Goal: Task Accomplishment & Management: Manage account settings

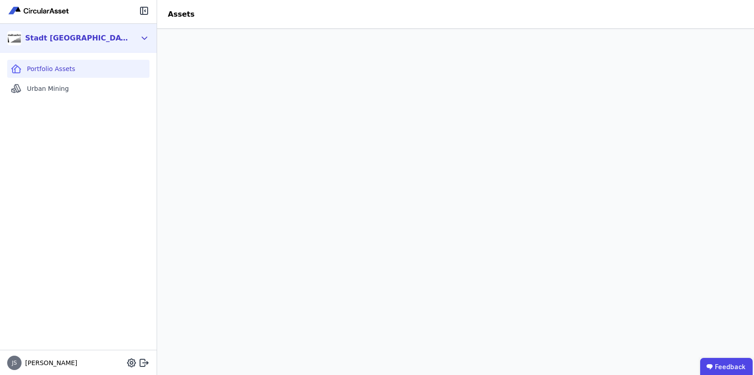
click at [98, 37] on div "Stadt Aachen Gebäudemanagement" at bounding box center [76, 38] width 103 height 11
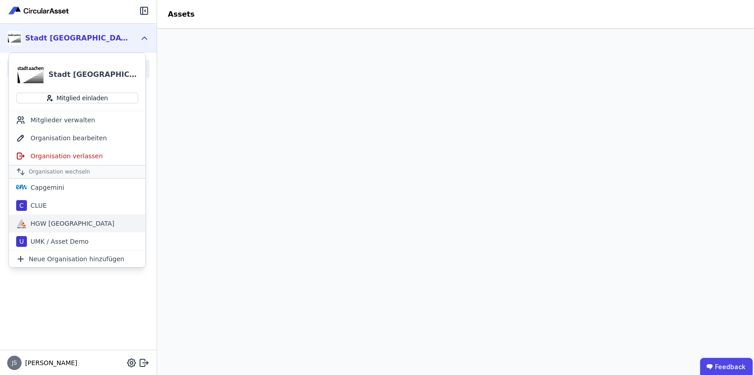
click at [63, 223] on div "HGW Karlsruhe" at bounding box center [71, 223] width 88 height 9
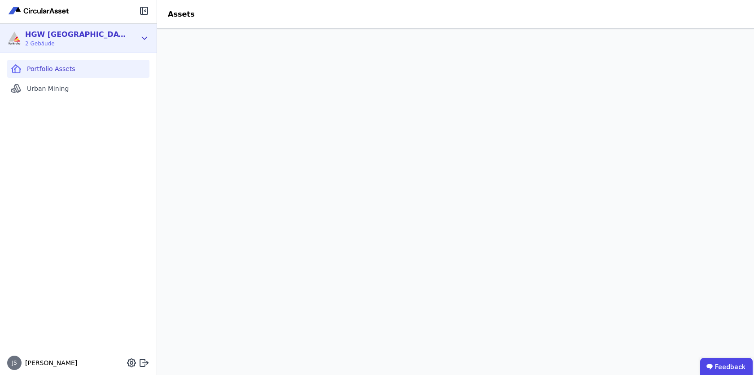
click at [144, 36] on icon at bounding box center [145, 38] width 10 height 11
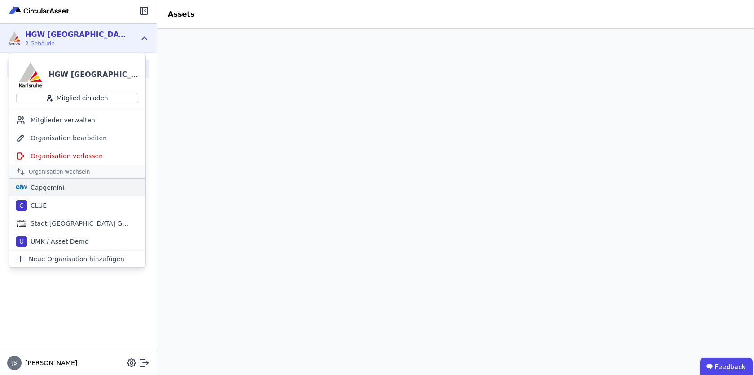
click at [69, 186] on div "Capgemini" at bounding box center [77, 187] width 137 height 18
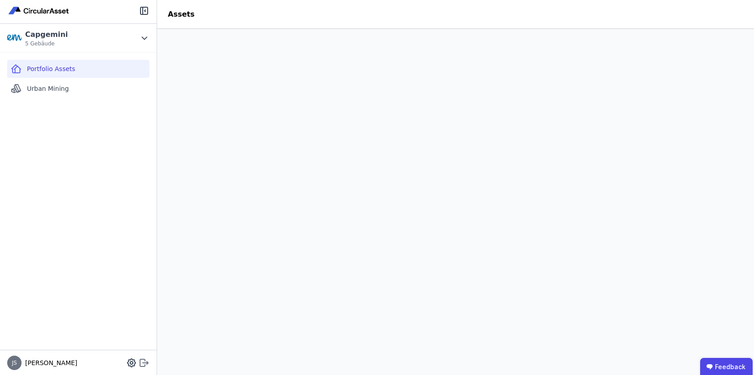
click at [142, 360] on icon at bounding box center [144, 362] width 11 height 11
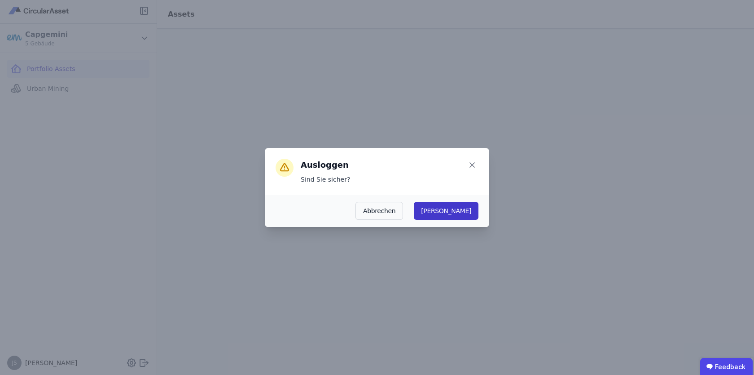
click at [467, 213] on button "Ja" at bounding box center [446, 211] width 65 height 18
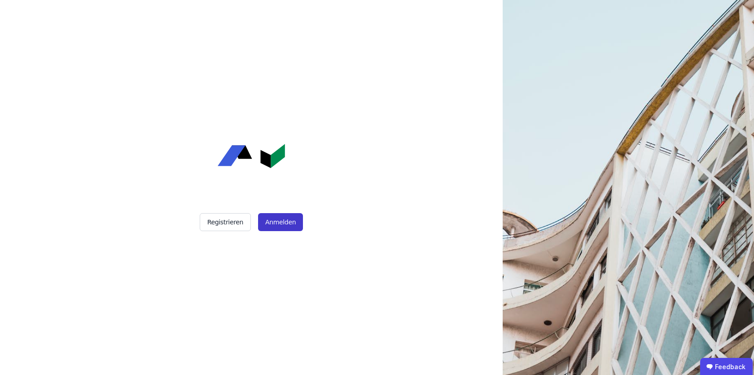
click at [288, 219] on button "Anmelden" at bounding box center [280, 222] width 45 height 18
